Goal: Navigation & Orientation: Find specific page/section

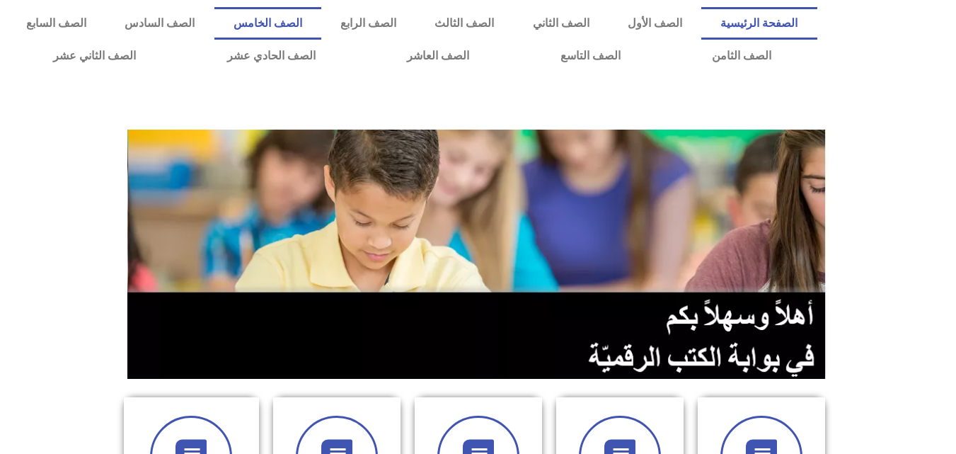
click at [321, 19] on link "الصف الخامس" at bounding box center [268, 23] width 107 height 33
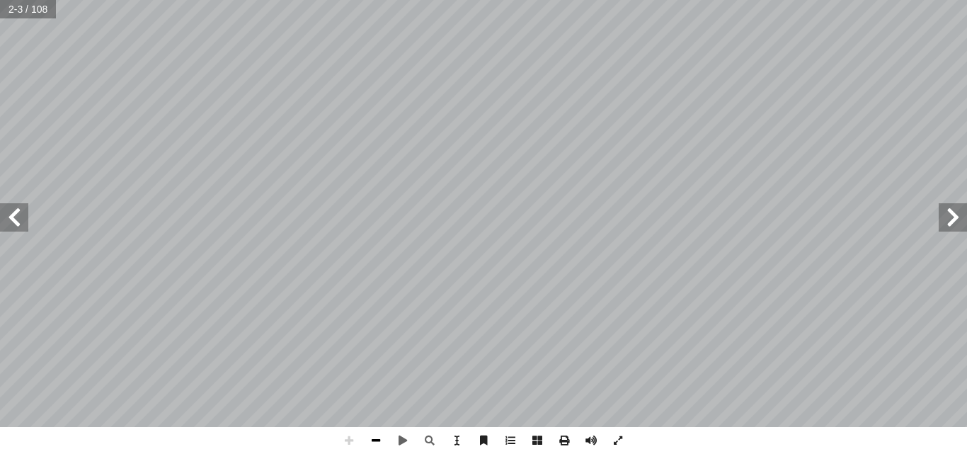
click at [375, 435] on span at bounding box center [375, 440] width 27 height 27
click at [350, 440] on span at bounding box center [349, 440] width 27 height 27
